Goal: Task Accomplishment & Management: Manage account settings

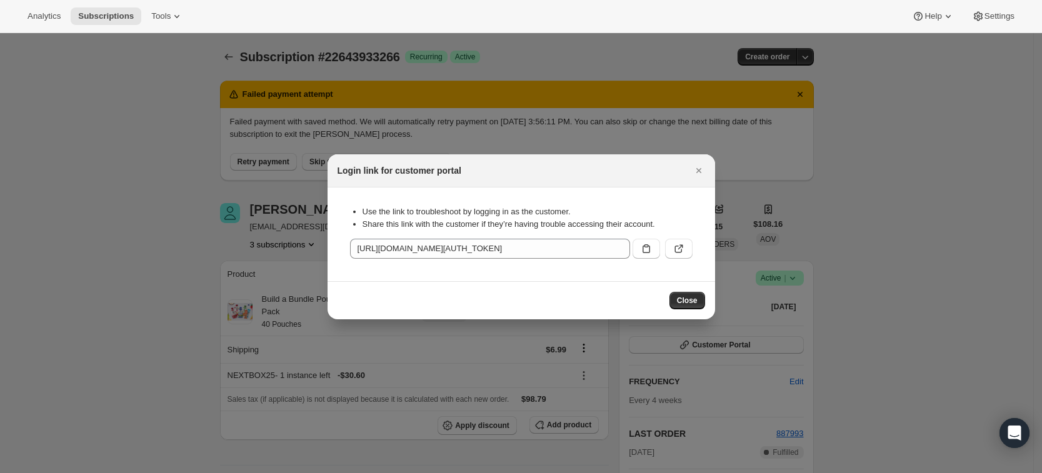
scroll to position [34, 0]
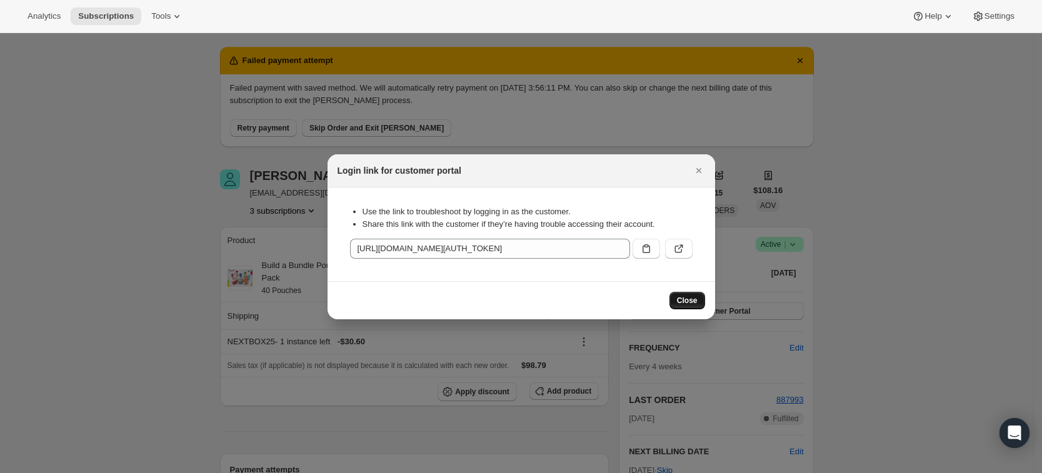
click at [685, 302] on span "Close" at bounding box center [687, 301] width 21 height 10
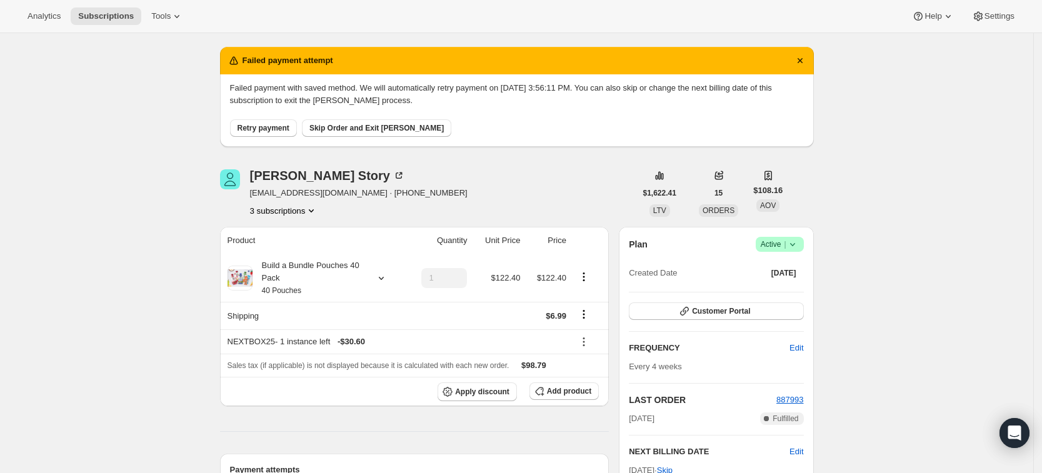
scroll to position [0, 0]
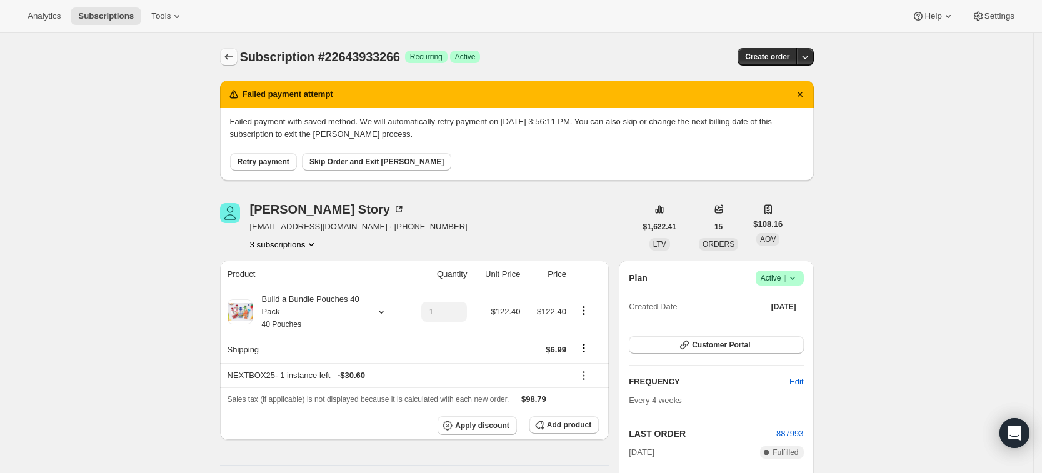
click at [233, 55] on icon "Subscriptions" at bounding box center [229, 57] width 13 height 13
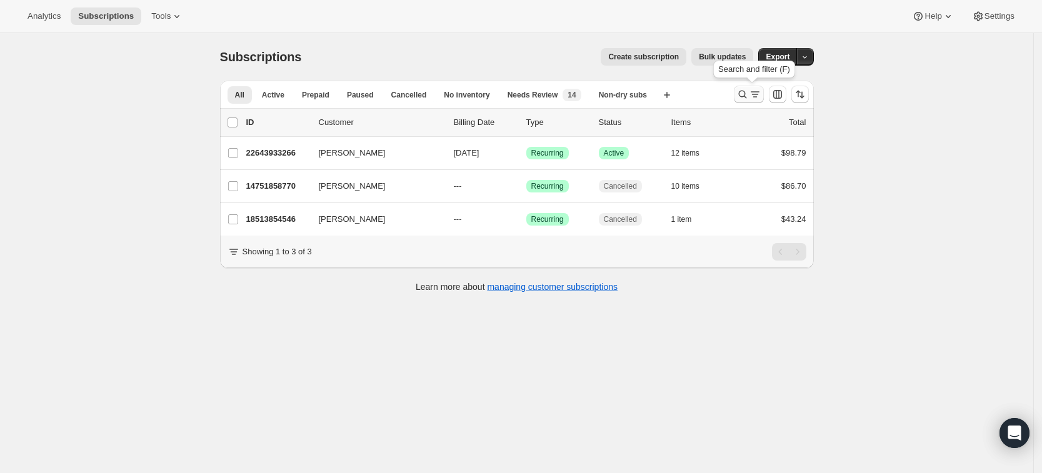
click at [749, 96] on icon "Search and filter results" at bounding box center [742, 94] width 13 height 13
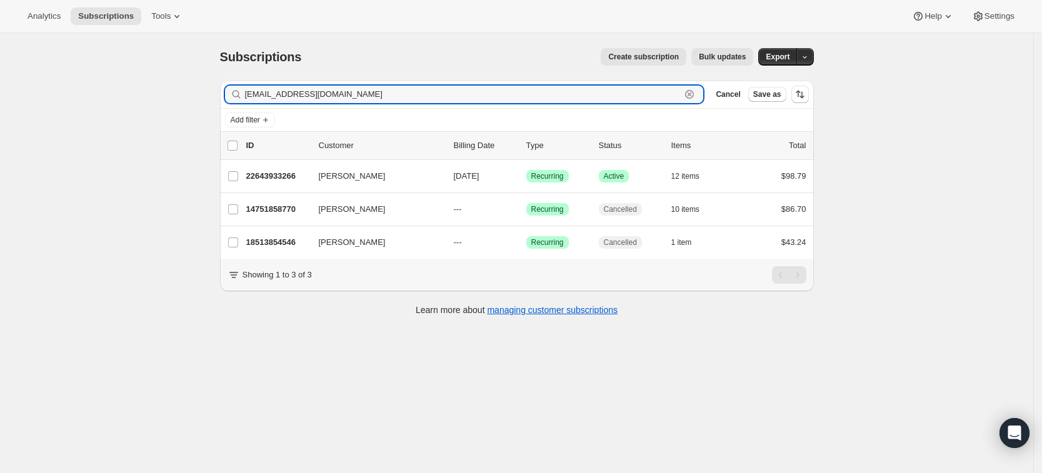
click at [696, 96] on icon "button" at bounding box center [689, 94] width 13 height 13
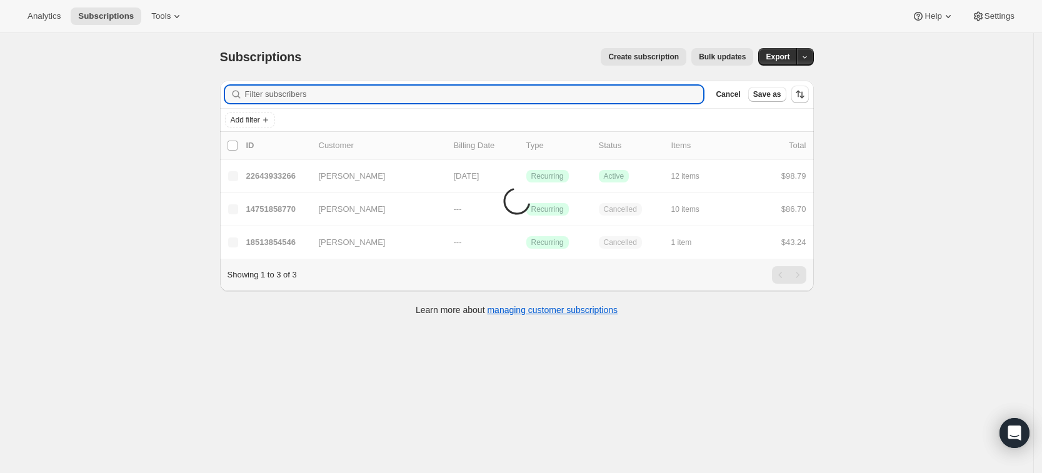
paste input "[EMAIL_ADDRESS][DOMAIN_NAME]"
type input "[EMAIL_ADDRESS][DOMAIN_NAME]"
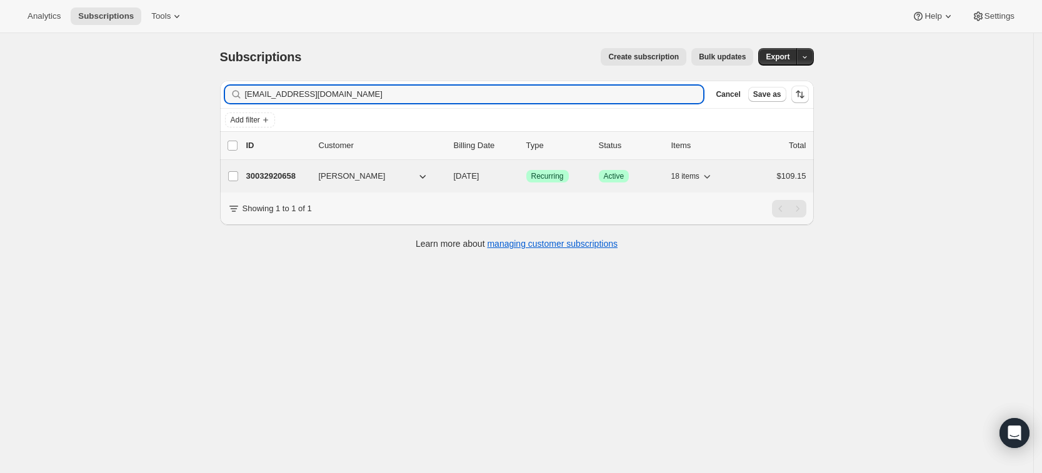
click at [290, 176] on p "30032920658" at bounding box center [277, 176] width 63 height 13
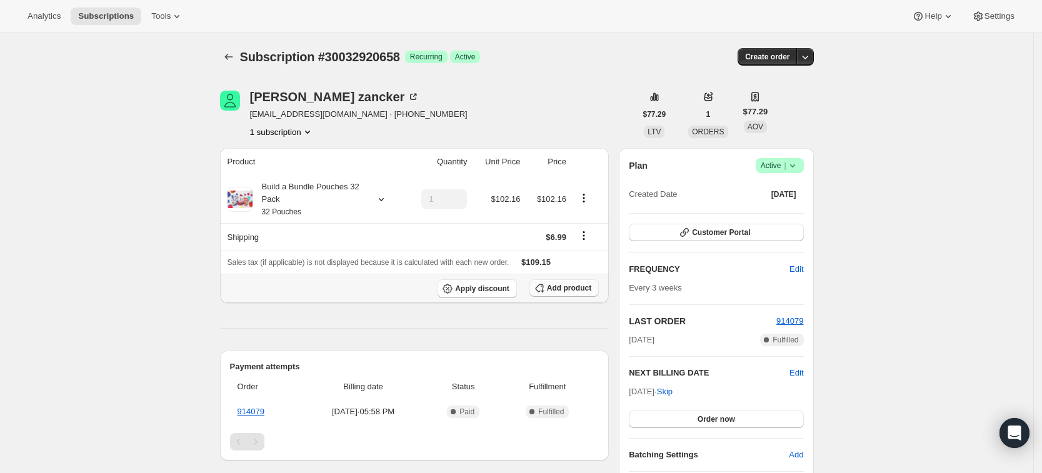
click at [589, 289] on span "Add product" at bounding box center [569, 288] width 44 height 10
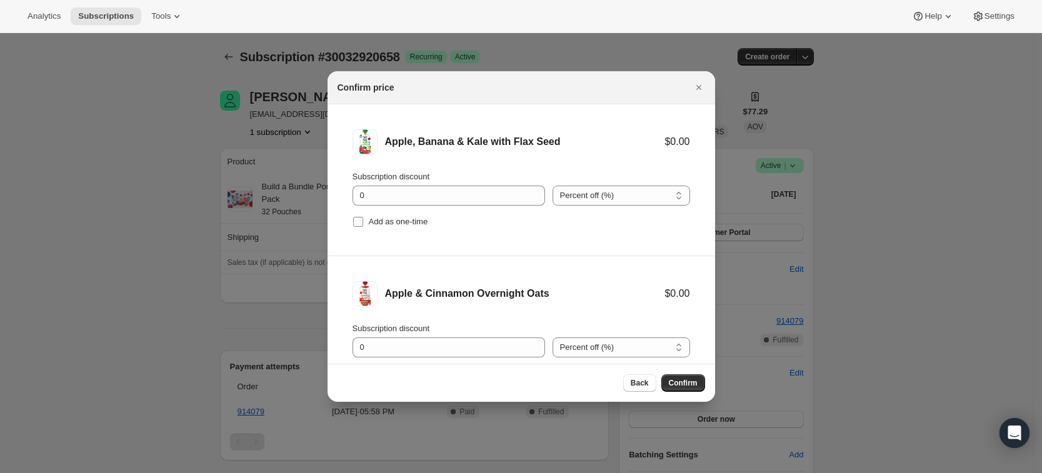
click at [396, 228] on span "Add as one-time" at bounding box center [398, 222] width 59 height 13
click at [363, 227] on input "Add as one-time" at bounding box center [358, 222] width 10 height 10
checkbox input "true"
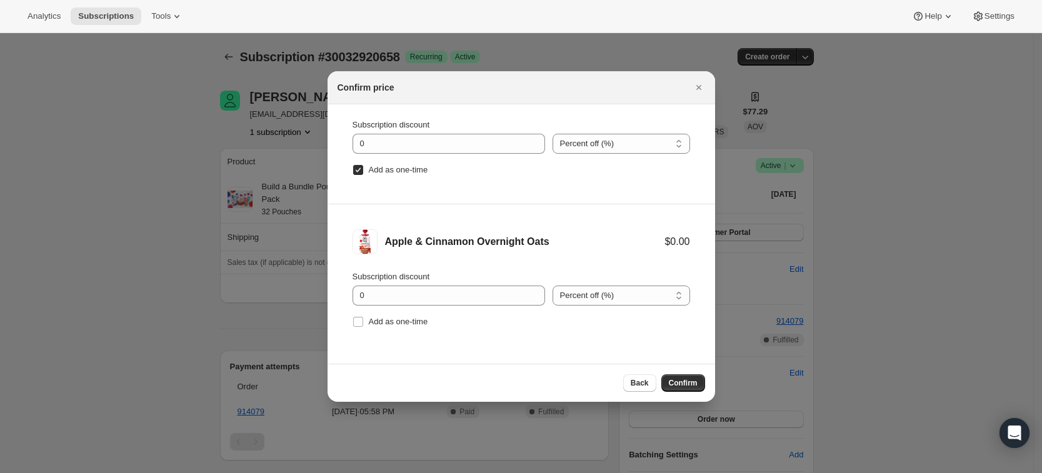
click at [403, 334] on li "Apple & Cinnamon Overnight Oats $0.00 Subscription discount 0 Percent off (%) A…" at bounding box center [522, 279] width 388 height 151
click at [406, 324] on span "Add as one-time" at bounding box center [398, 321] width 59 height 9
click at [363, 324] on input "Add as one-time" at bounding box center [358, 322] width 10 height 10
checkbox input "true"
click at [690, 383] on span "Confirm" at bounding box center [683, 383] width 29 height 10
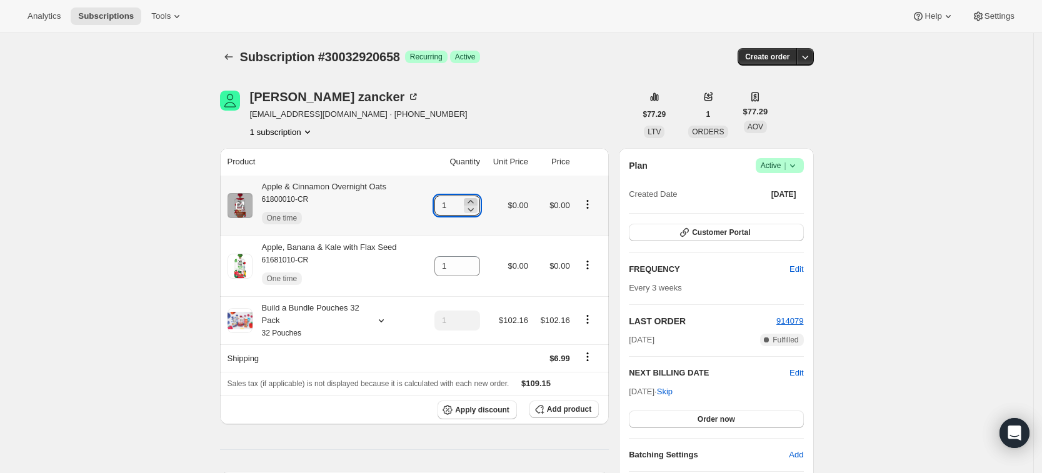
click at [477, 201] on icon at bounding box center [470, 202] width 13 height 13
type input "3"
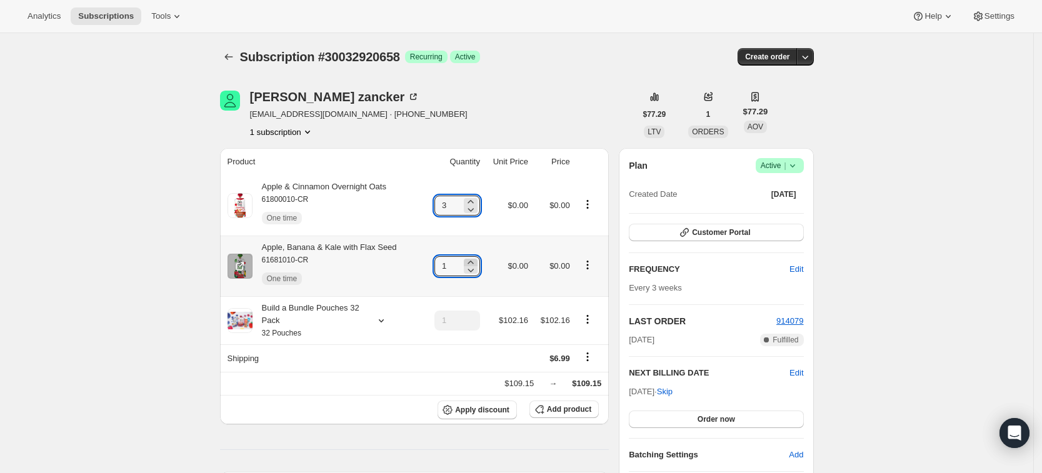
click at [473, 261] on icon at bounding box center [471, 262] width 6 height 3
type input "3"
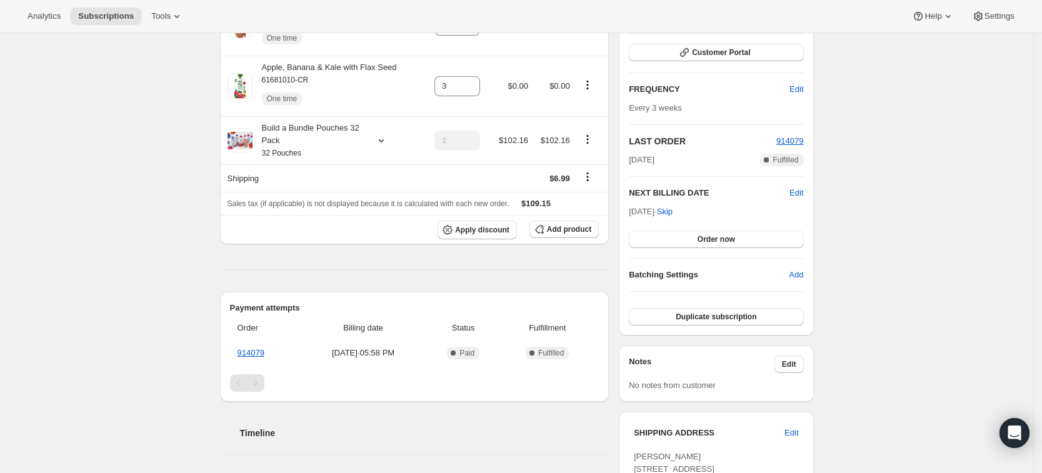
scroll to position [0, 0]
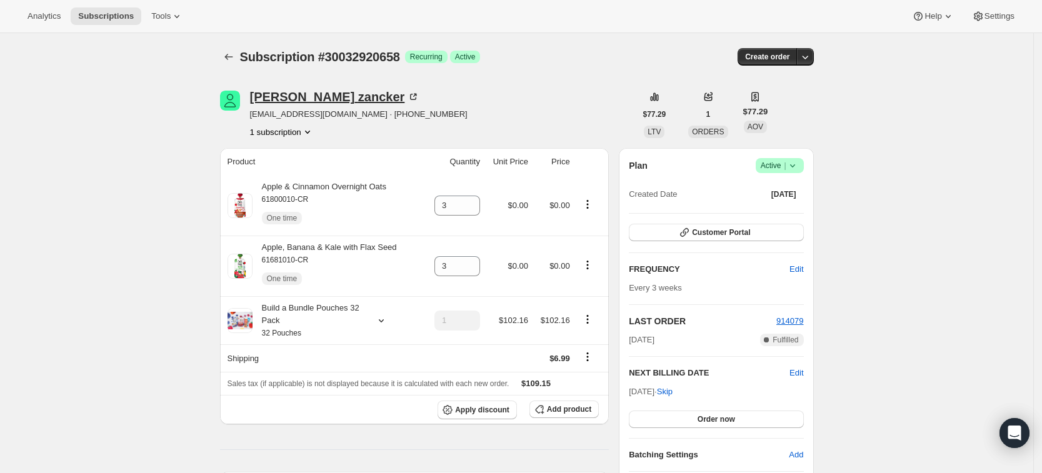
click at [407, 97] on icon at bounding box center [413, 97] width 13 height 13
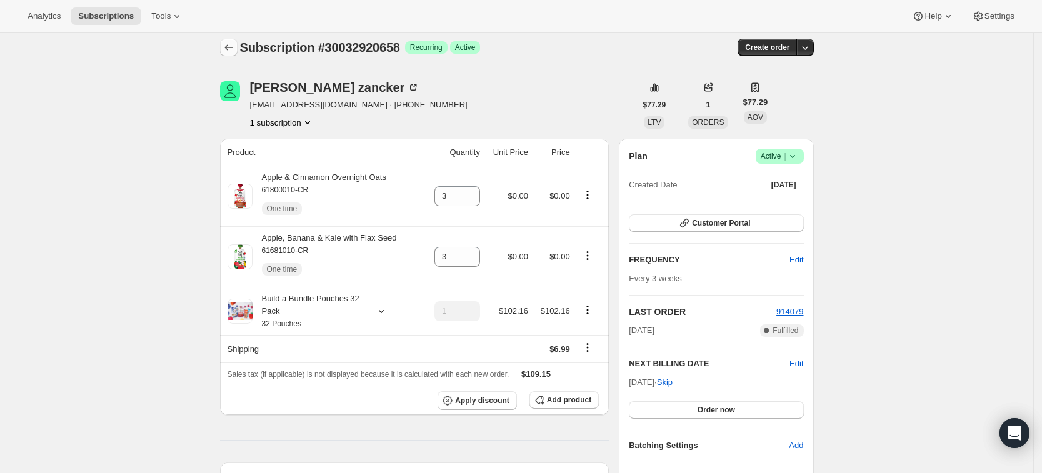
click at [235, 50] on icon "Subscriptions" at bounding box center [229, 47] width 13 height 13
